Goal: Task Accomplishment & Management: Manage account settings

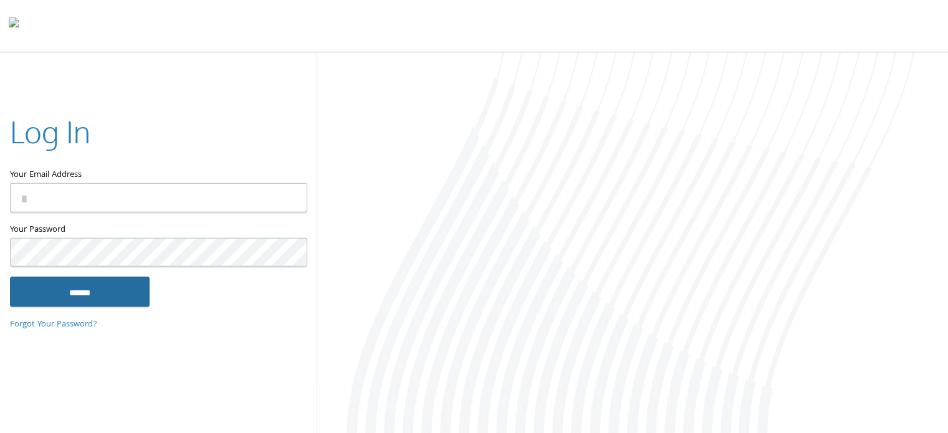
type input "**********"
click at [114, 294] on input "******" at bounding box center [80, 292] width 140 height 30
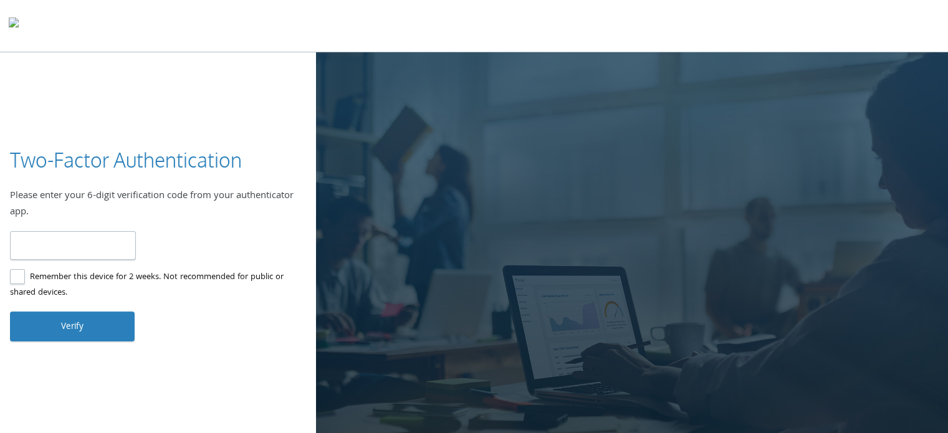
click at [45, 245] on input "number" at bounding box center [73, 245] width 126 height 29
type input "******"
